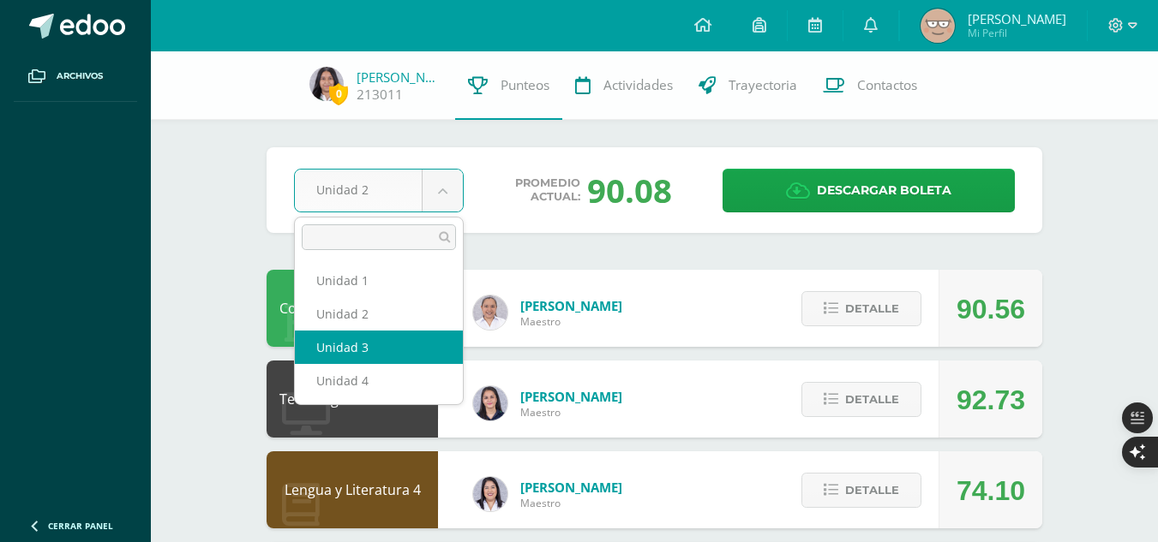
select select "Unidad 3"
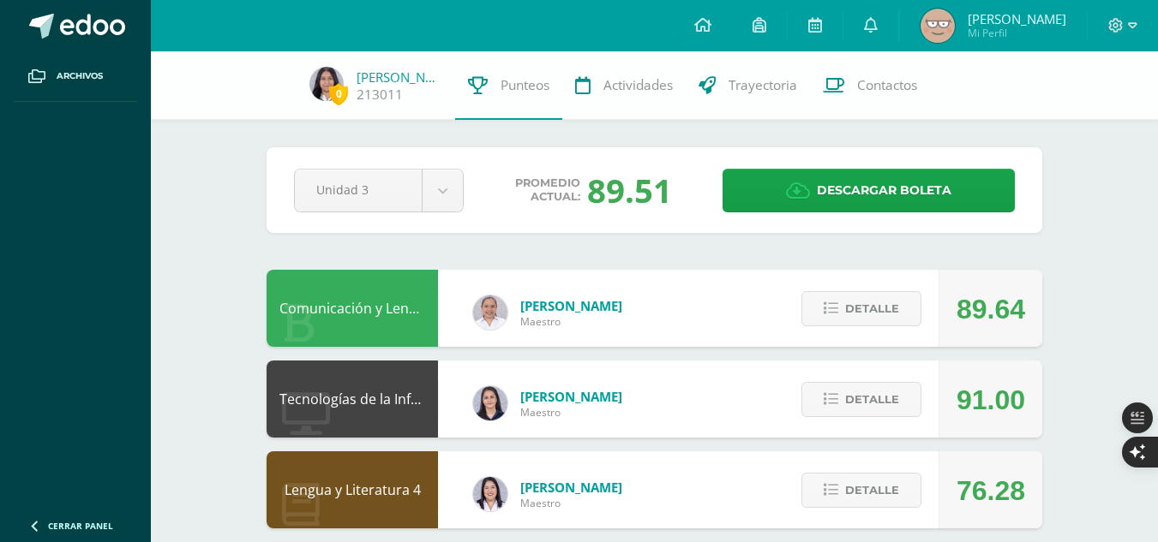
click at [546, 45] on div "Configuración Cerrar sesión [PERSON_NAME] Mi Perfil Avisos 500 avisos sin leer …" at bounding box center [654, 25] width 1007 height 51
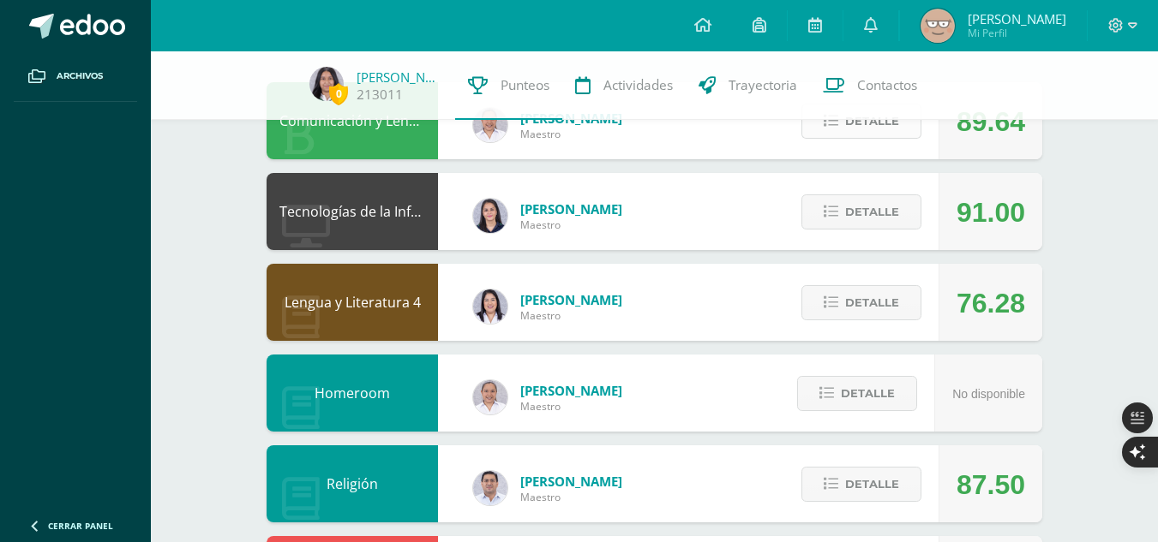
scroll to position [189, 0]
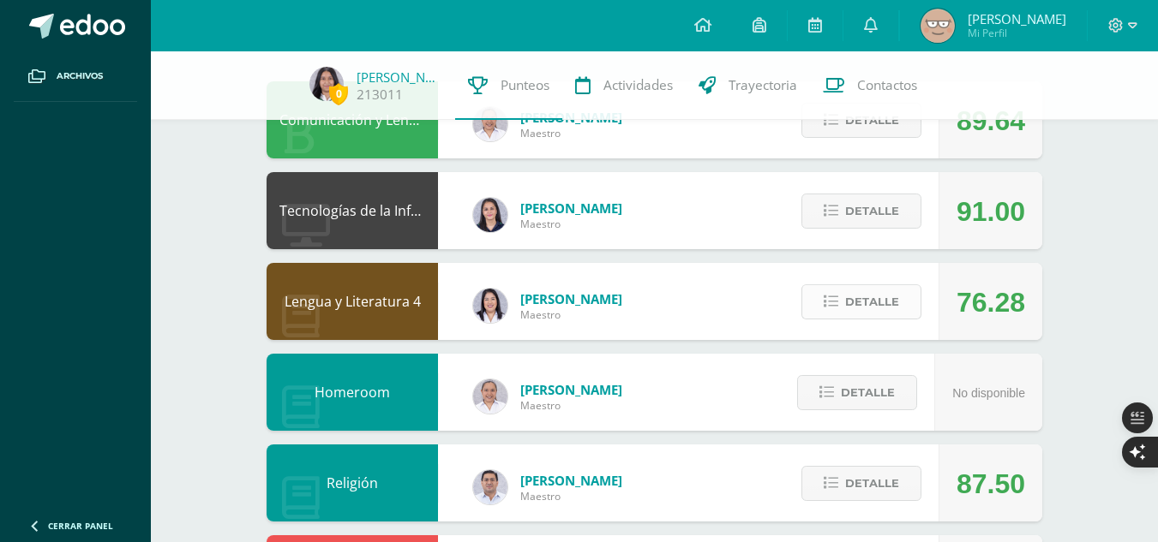
click at [904, 296] on button "Detalle" at bounding box center [861, 301] width 120 height 35
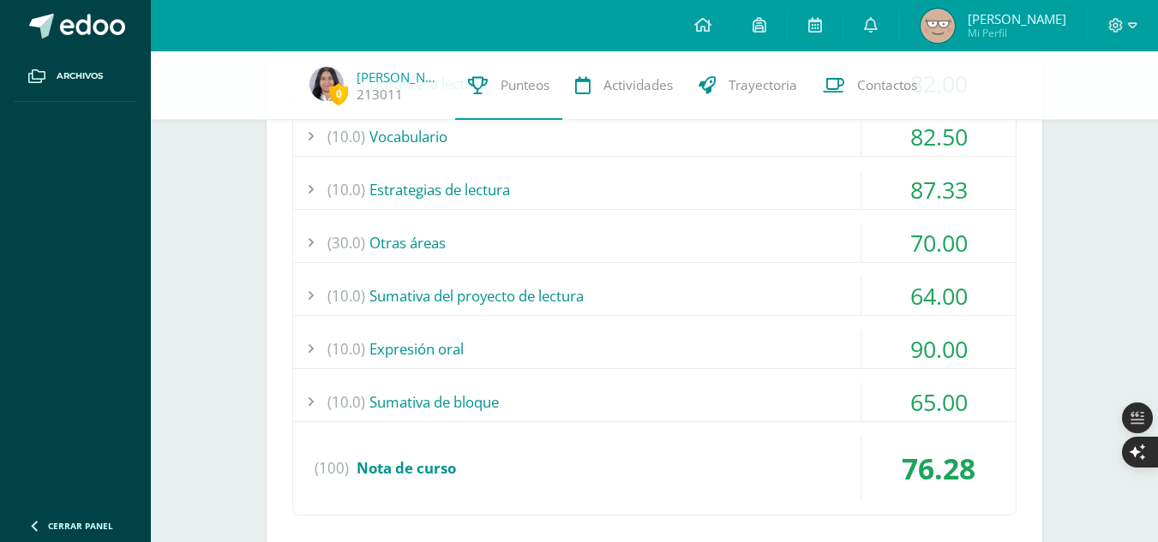
scroll to position [562, 0]
click at [647, 233] on div "(30.0) Otras áreas" at bounding box center [654, 242] width 722 height 39
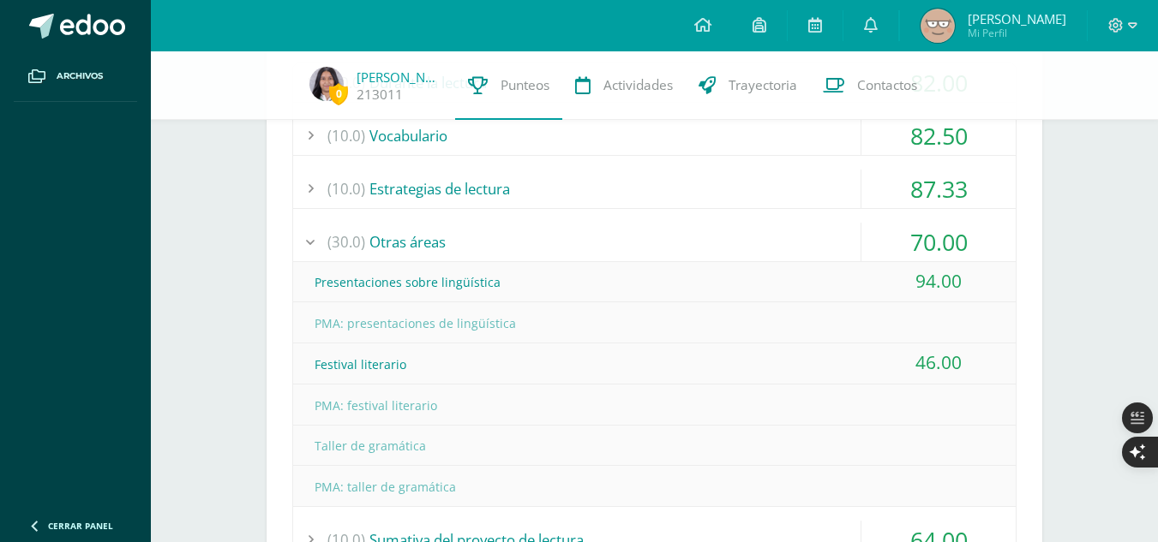
click at [647, 233] on div "(30.0) Otras áreas" at bounding box center [654, 242] width 722 height 39
